Goal: Check status: Check status

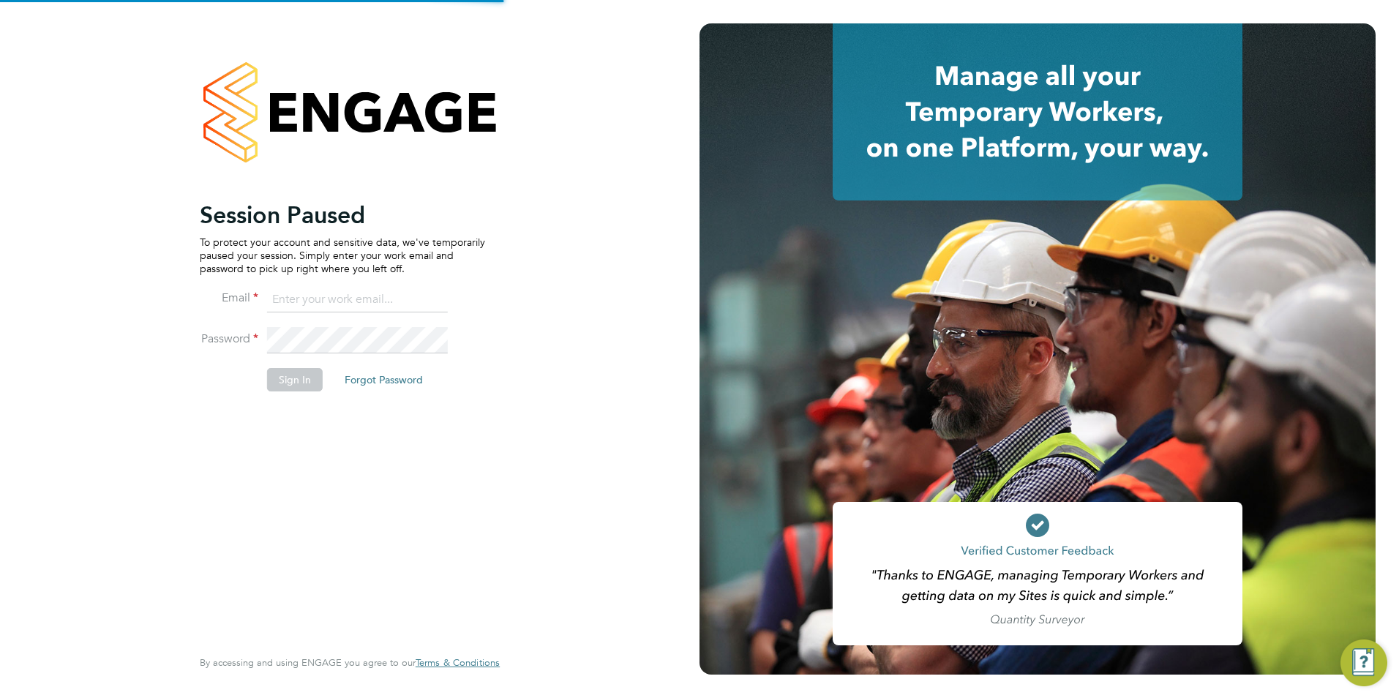
type input "[PERSON_NAME][EMAIL_ADDRESS][PERSON_NAME][DOMAIN_NAME]"
click at [298, 380] on button "Sign In" at bounding box center [295, 379] width 56 height 23
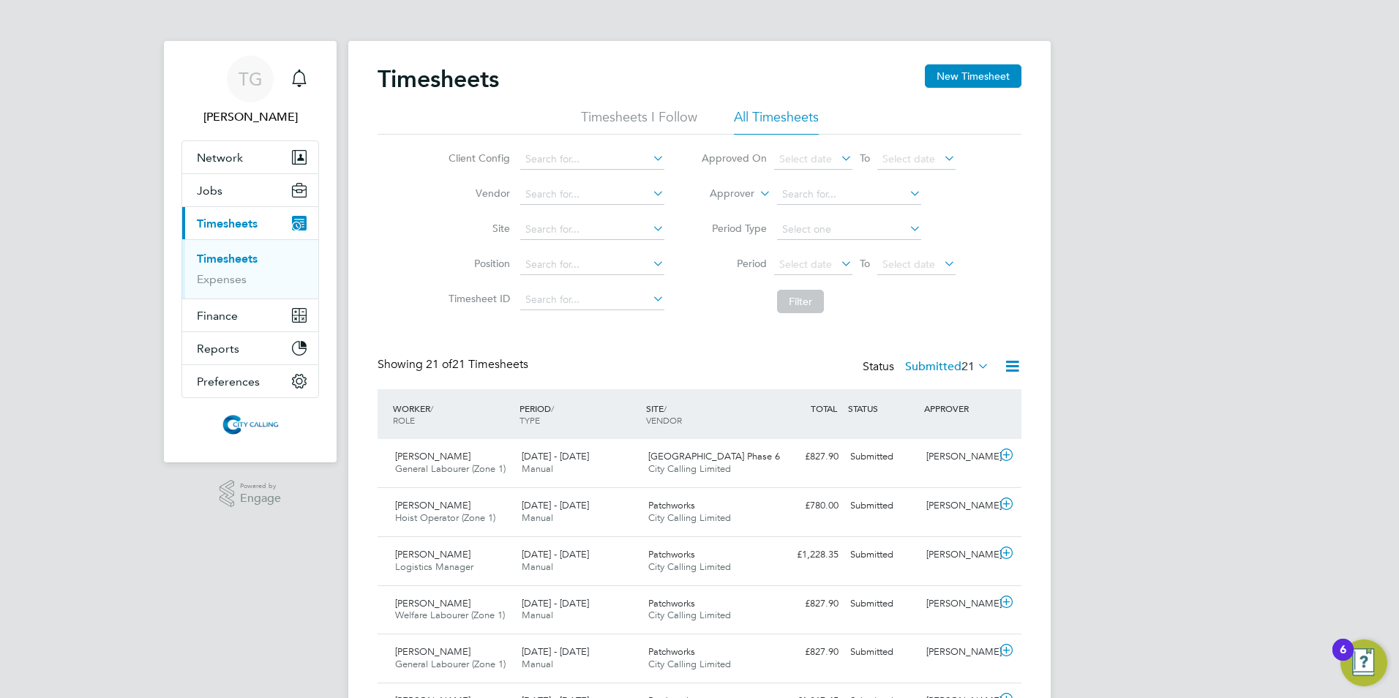
click at [808, 258] on span "Select date" at bounding box center [805, 263] width 53 height 13
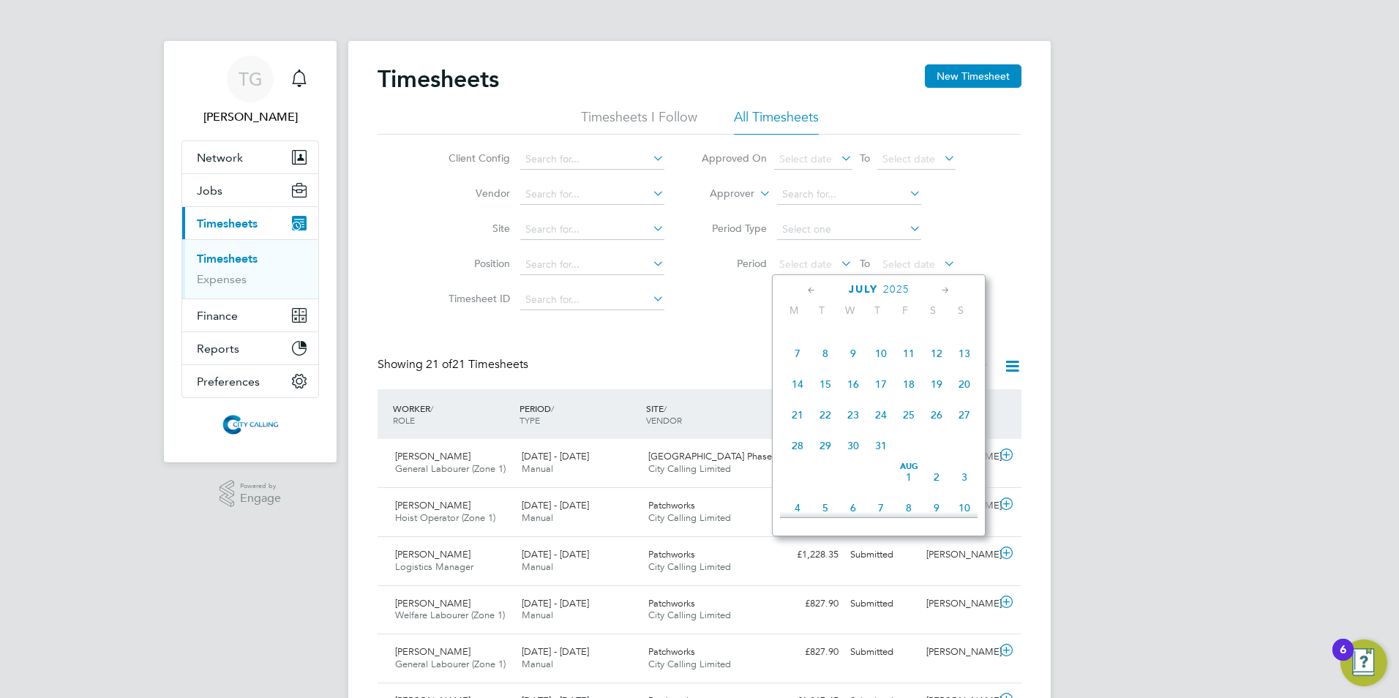
scroll to position [360, 0]
click at [798, 457] on span "28" at bounding box center [797, 446] width 28 height 28
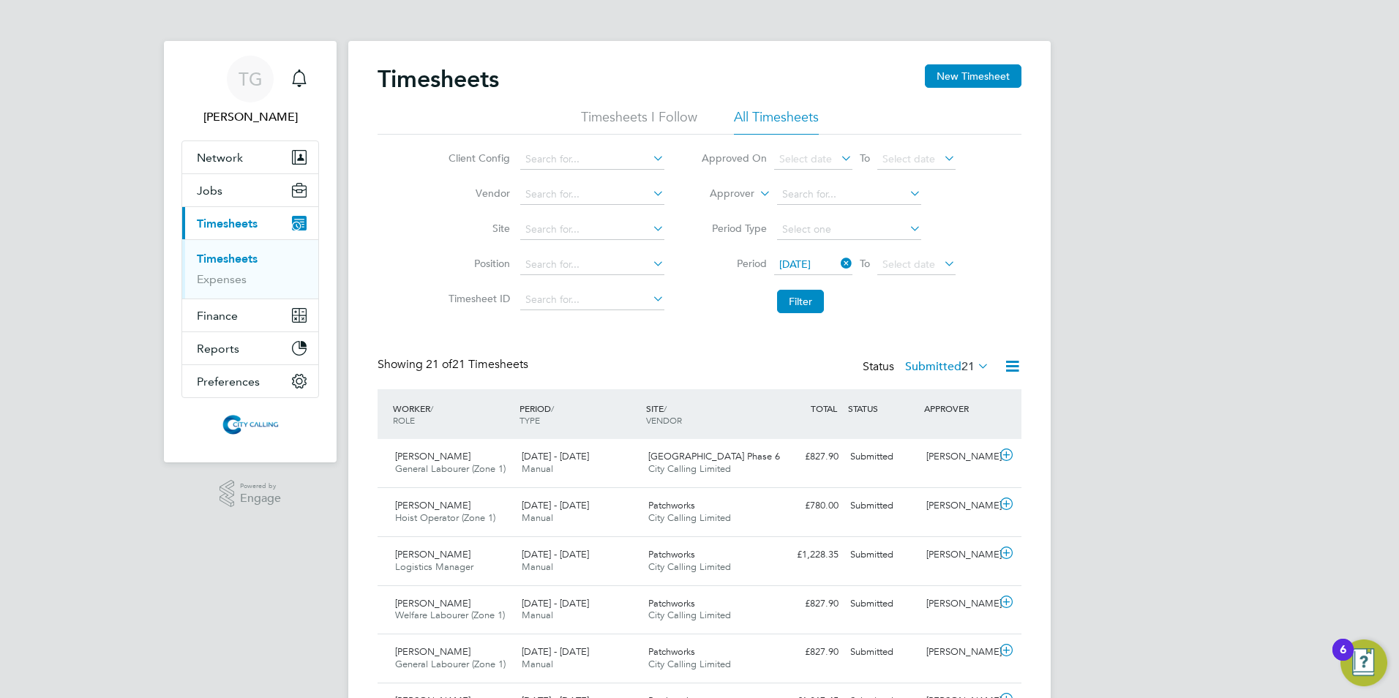
click at [904, 263] on span "Select date" at bounding box center [908, 263] width 53 height 13
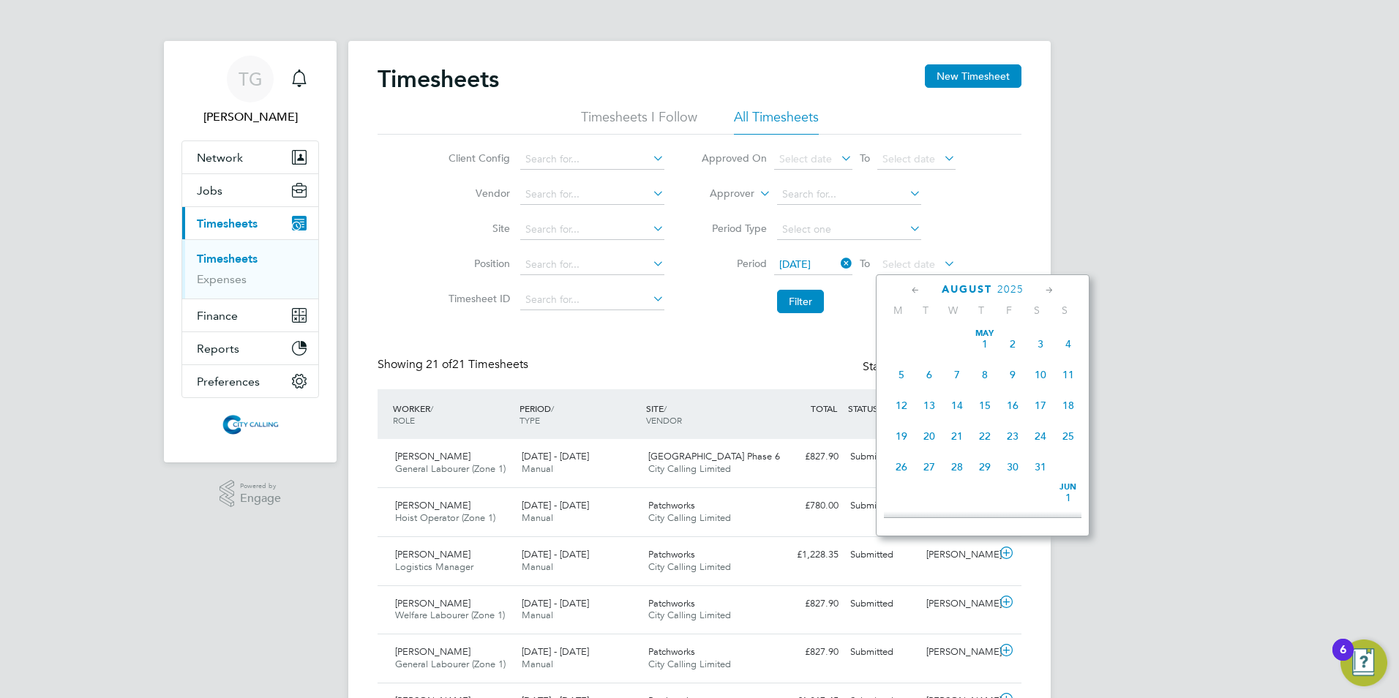
scroll to position [506, 0]
click at [1068, 344] on span "3" at bounding box center [1068, 331] width 28 height 28
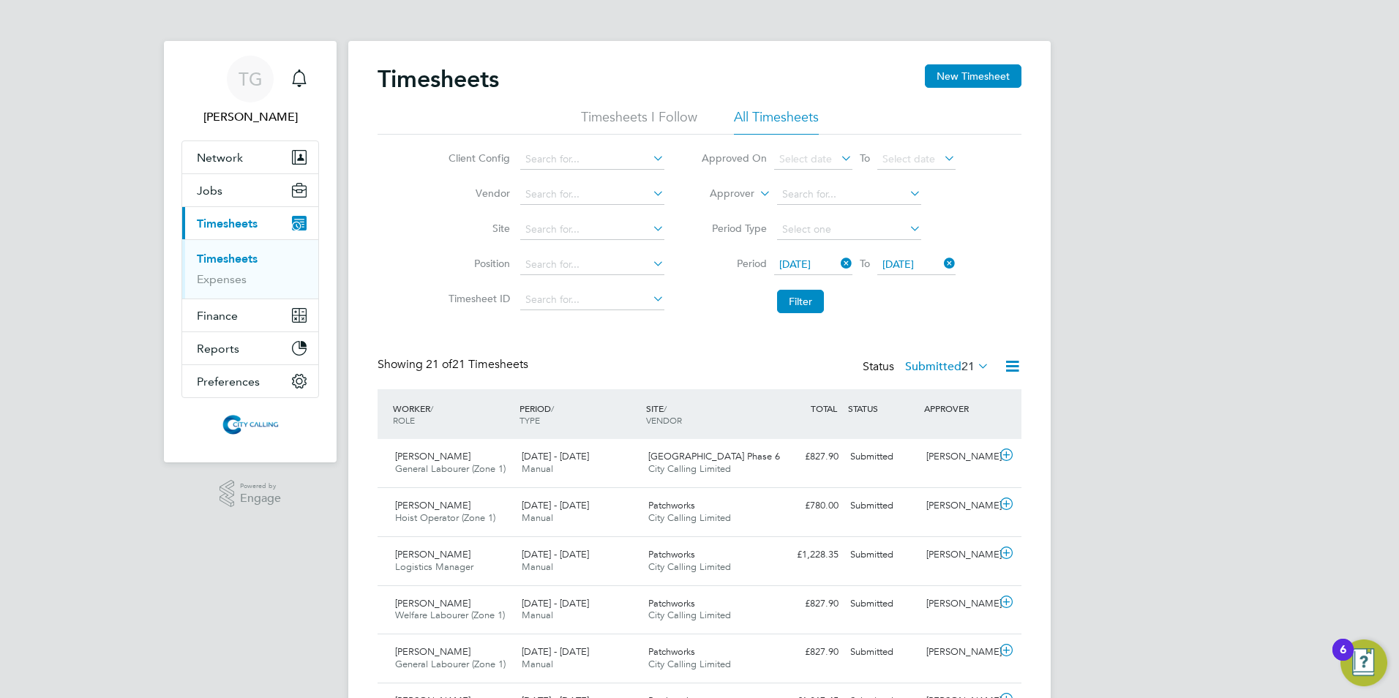
click at [795, 301] on button "Filter" at bounding box center [800, 301] width 47 height 23
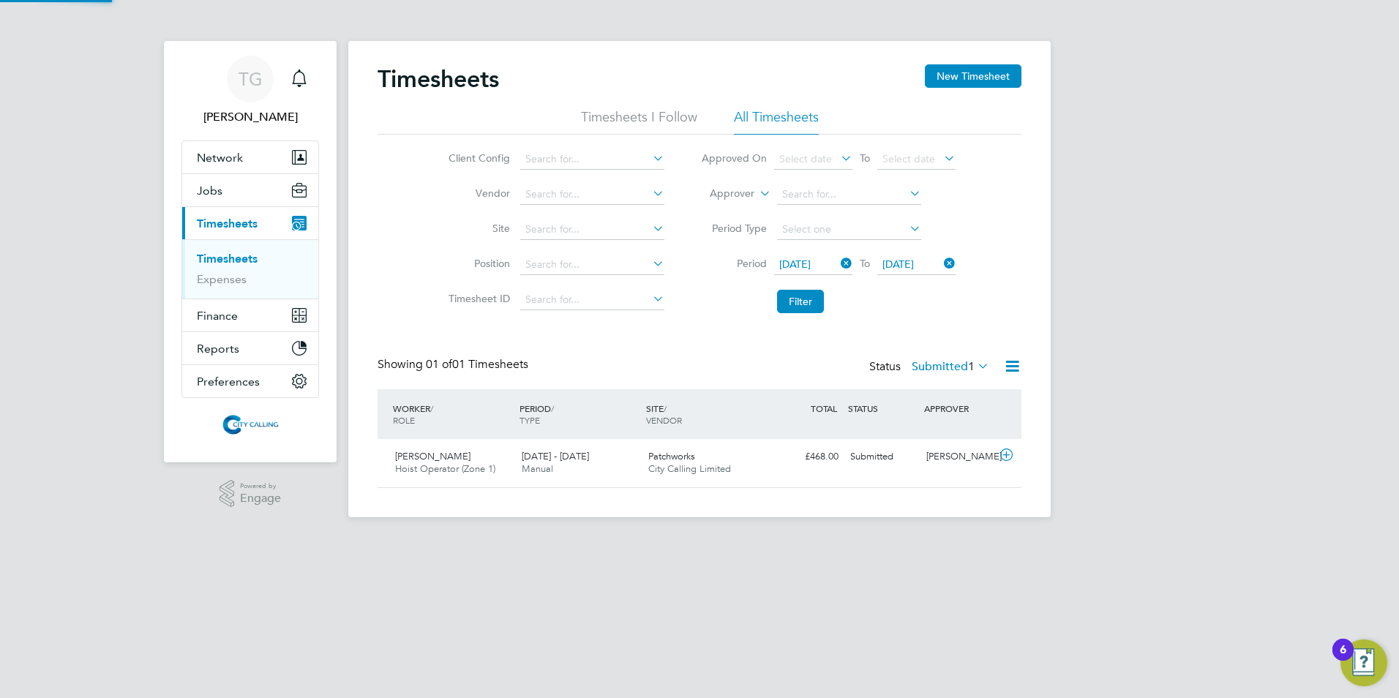
scroll to position [37, 127]
click at [796, 302] on button "Filter" at bounding box center [800, 301] width 47 height 23
click at [796, 301] on button "Filter" at bounding box center [800, 301] width 47 height 23
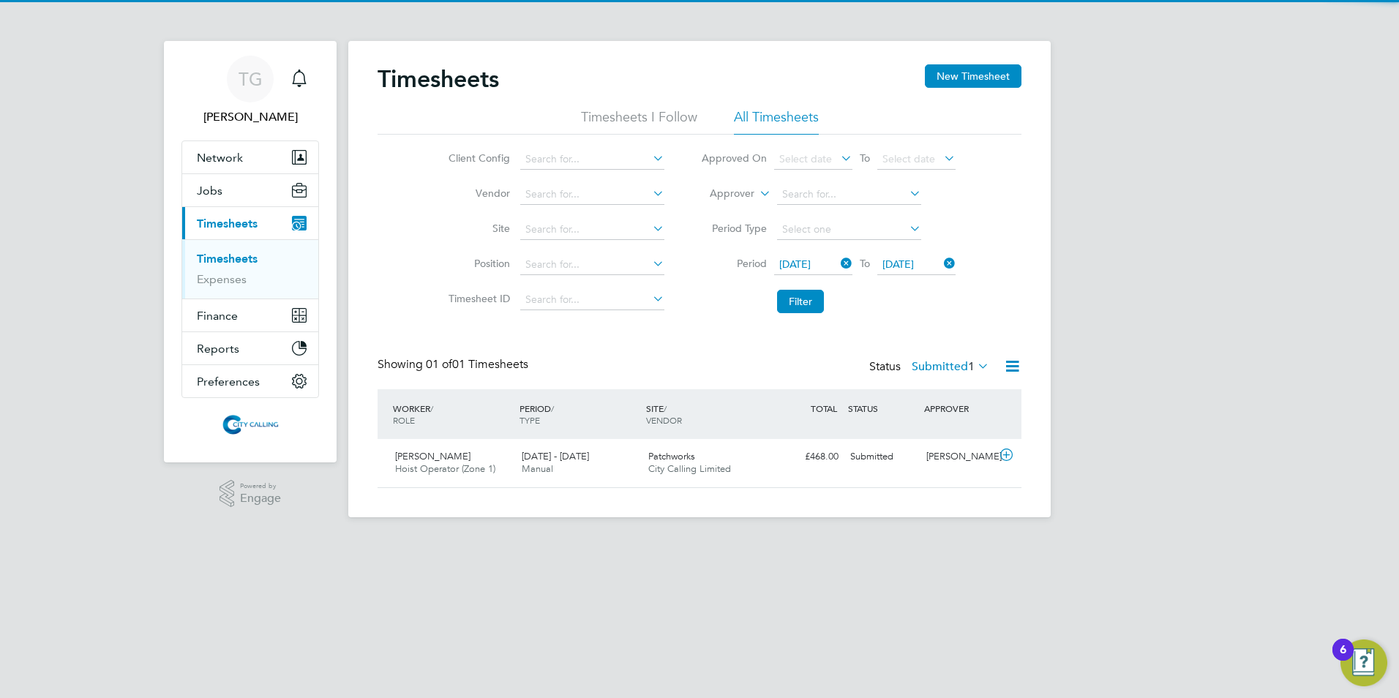
click at [796, 301] on button "Filter" at bounding box center [800, 301] width 47 height 23
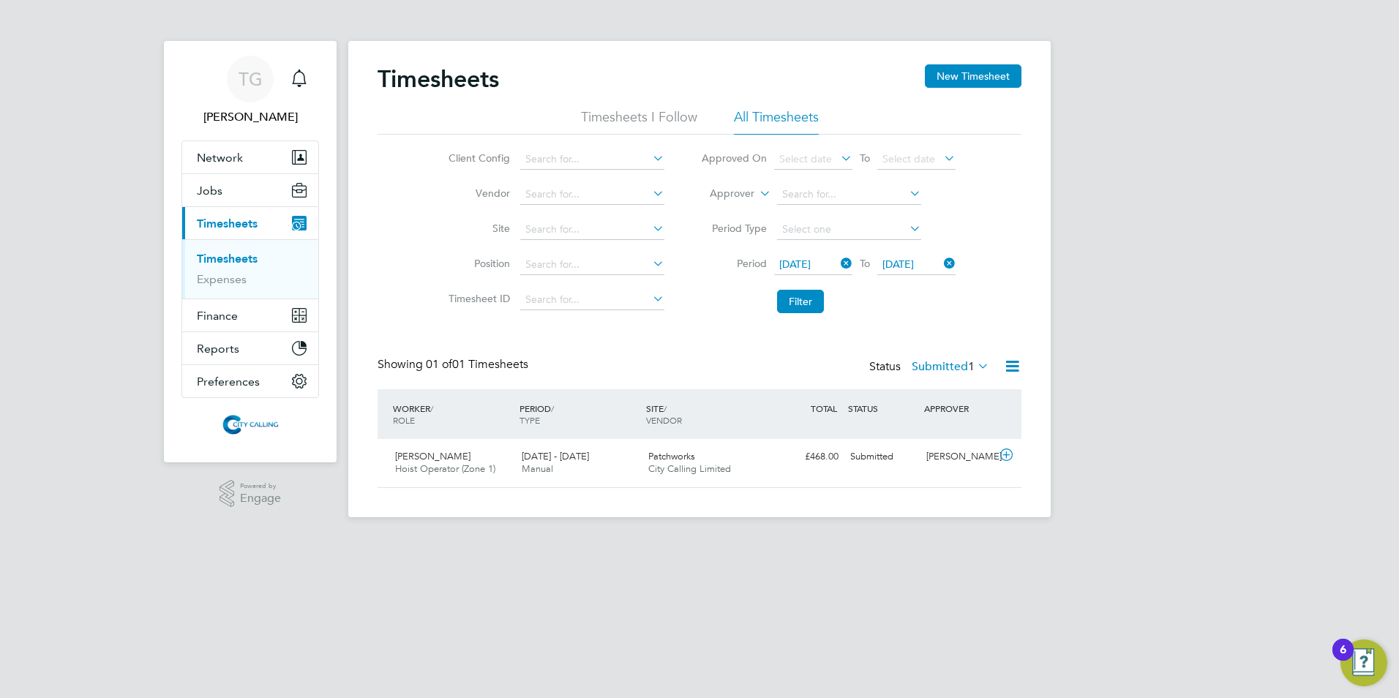
click at [796, 301] on button "Filter" at bounding box center [800, 301] width 47 height 23
drag, startPoint x: 796, startPoint y: 301, endPoint x: 765, endPoint y: 291, distance: 32.4
click at [795, 301] on button "Filter" at bounding box center [800, 301] width 47 height 23
click at [209, 257] on link "Timesheets" at bounding box center [227, 259] width 61 height 14
click at [791, 259] on span "[DATE]" at bounding box center [794, 263] width 31 height 13
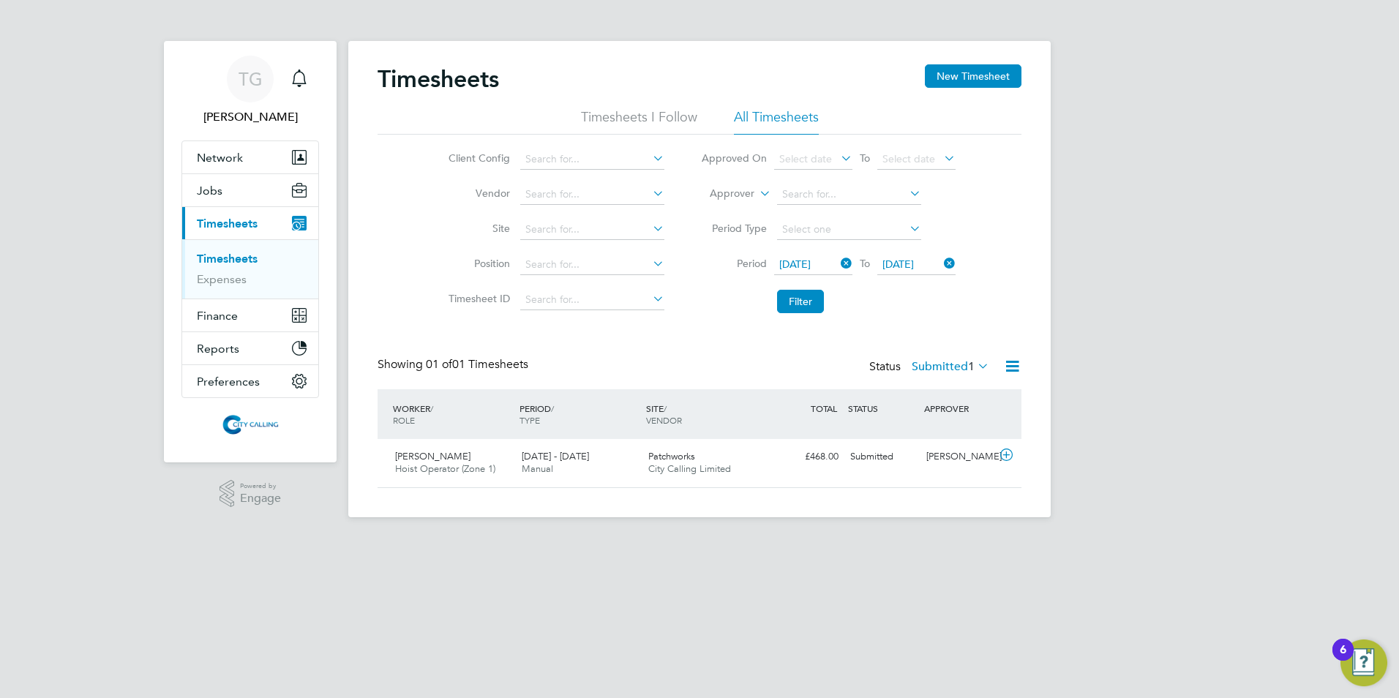
scroll to position [570, 0]
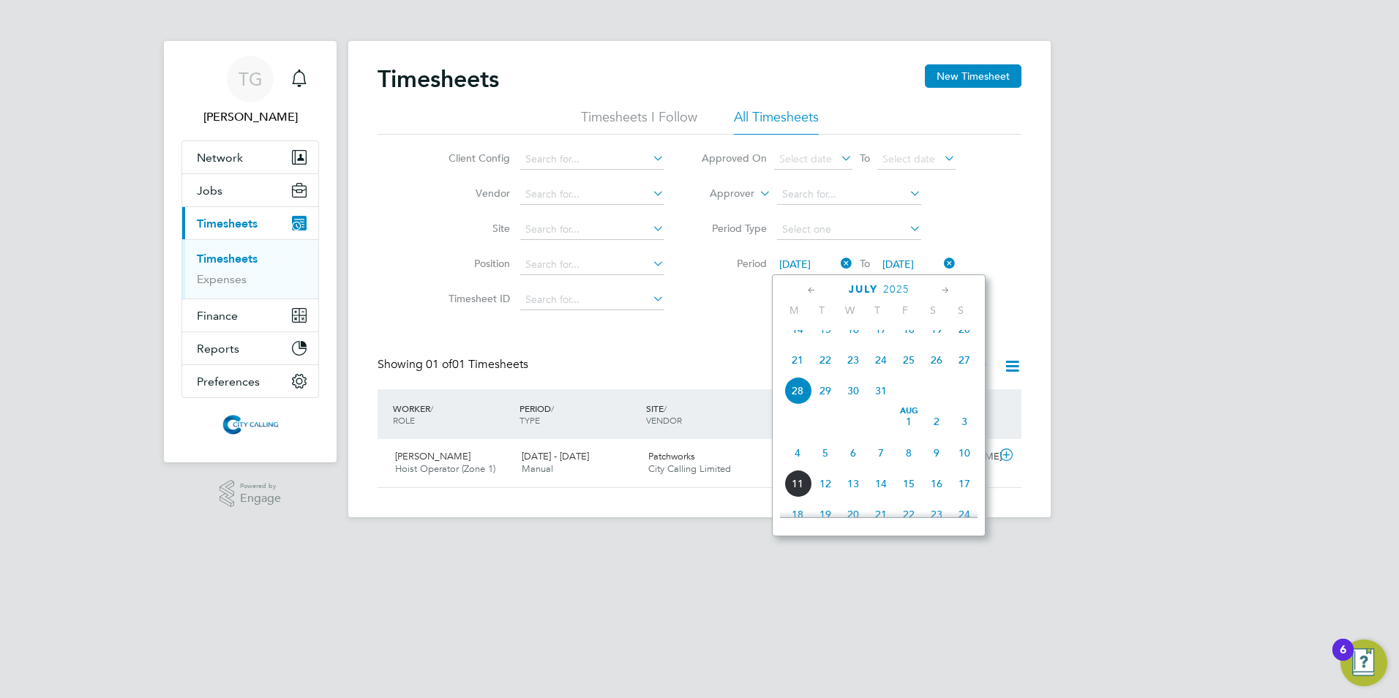
click at [795, 467] on span "4" at bounding box center [797, 453] width 28 height 28
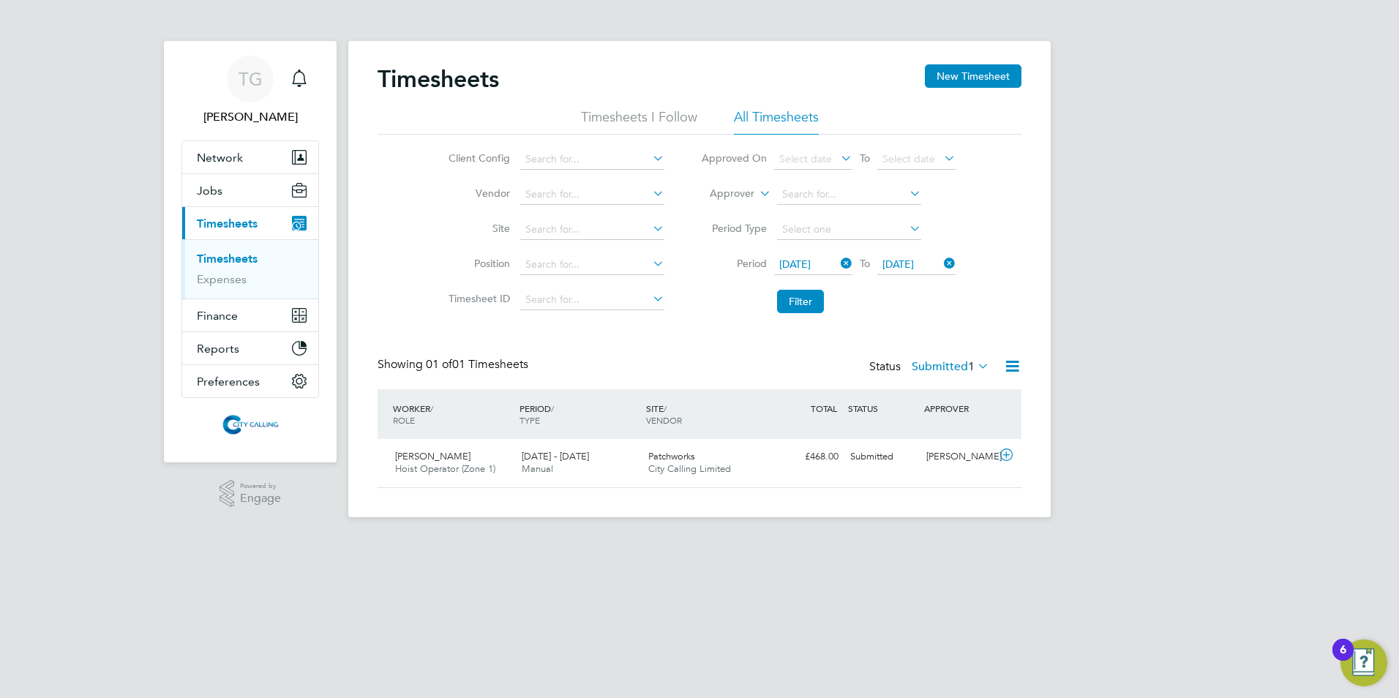
click at [911, 266] on span "[DATE]" at bounding box center [897, 263] width 31 height 13
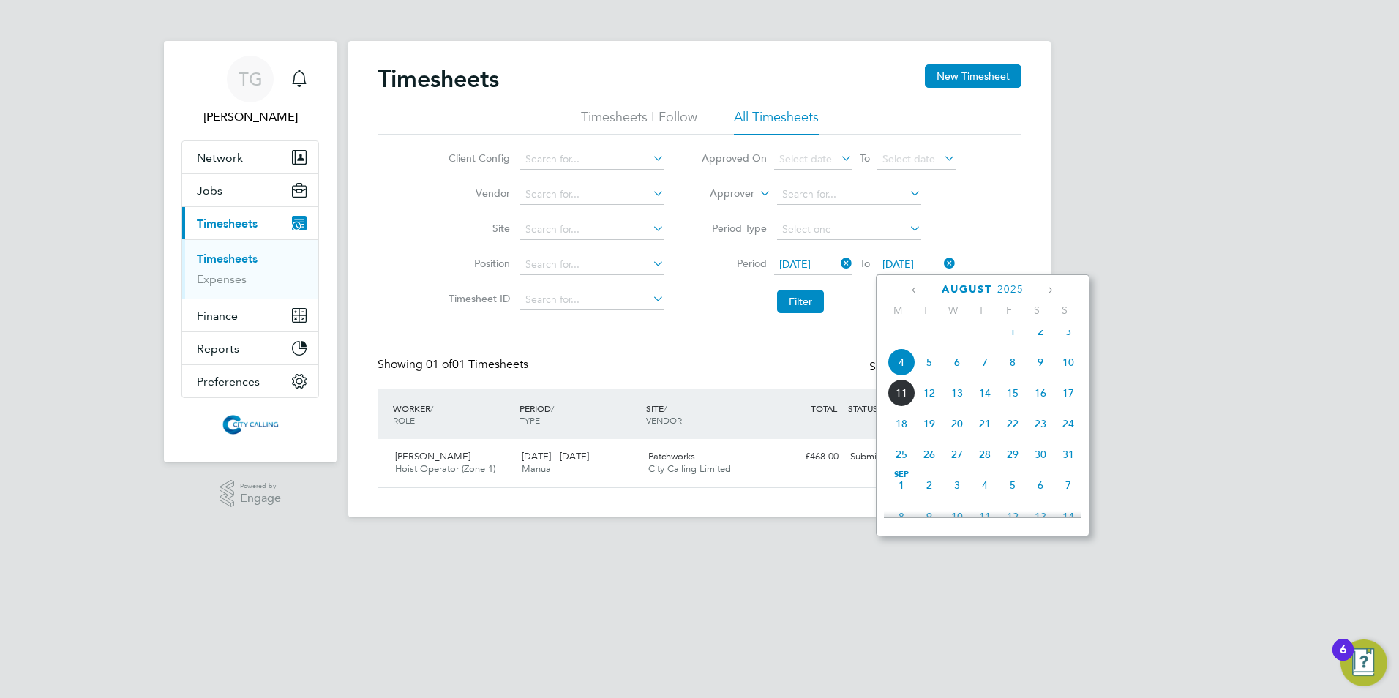
scroll to position [475, 0]
click at [1068, 404] on span "10" at bounding box center [1068, 394] width 28 height 28
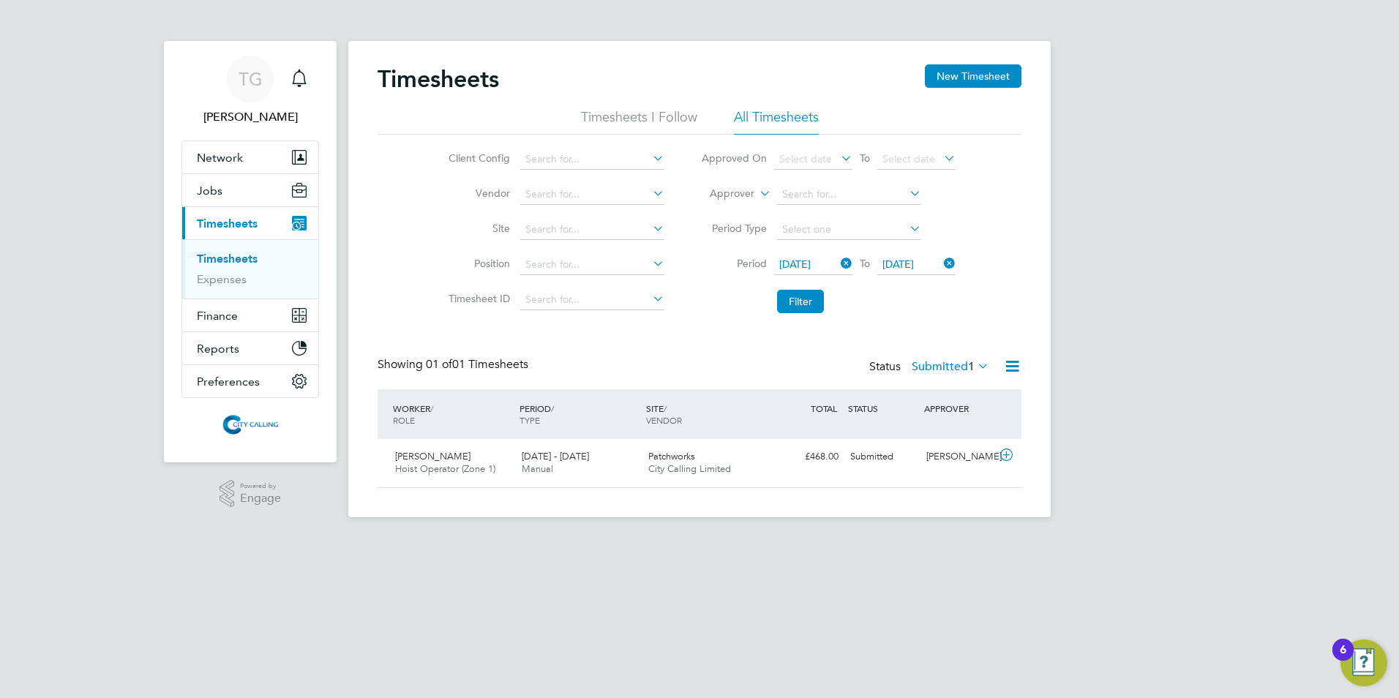
click at [797, 293] on button "Filter" at bounding box center [800, 301] width 47 height 23
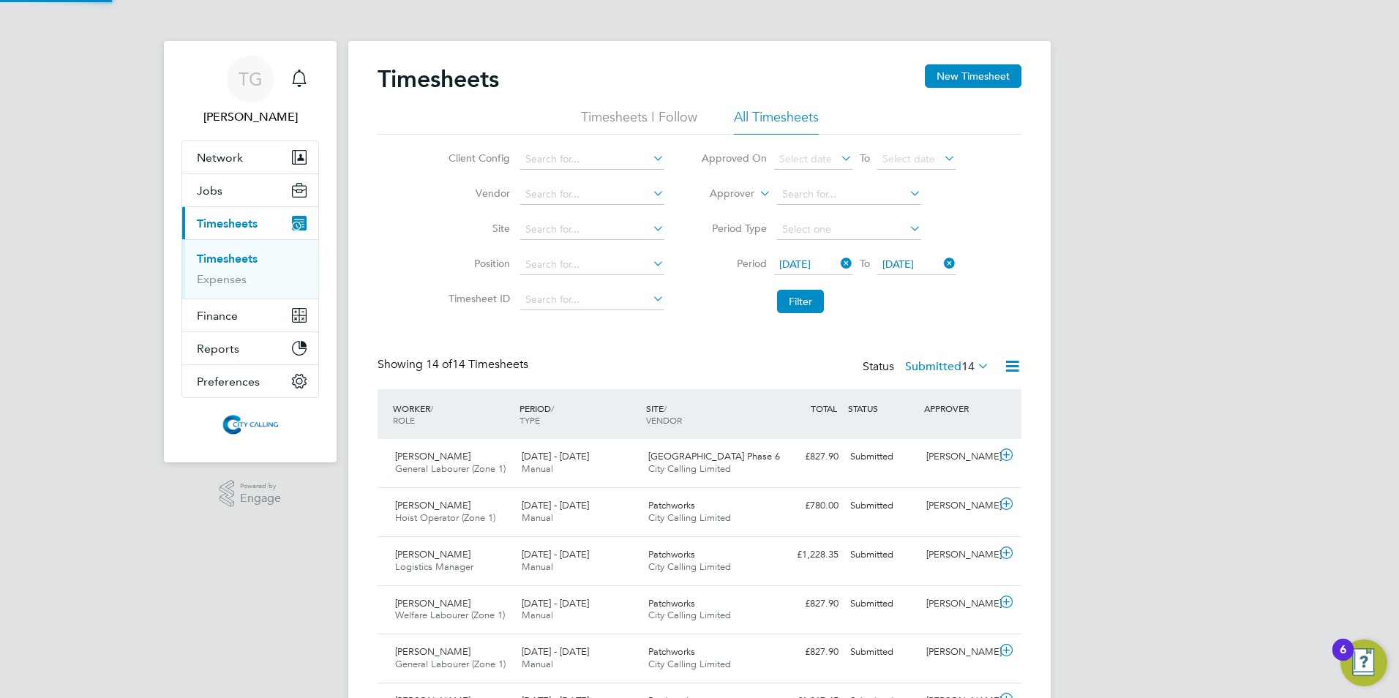
scroll to position [37, 127]
click at [925, 364] on label "Submitted 14" at bounding box center [947, 366] width 84 height 15
